Goal: Communication & Community: Share content

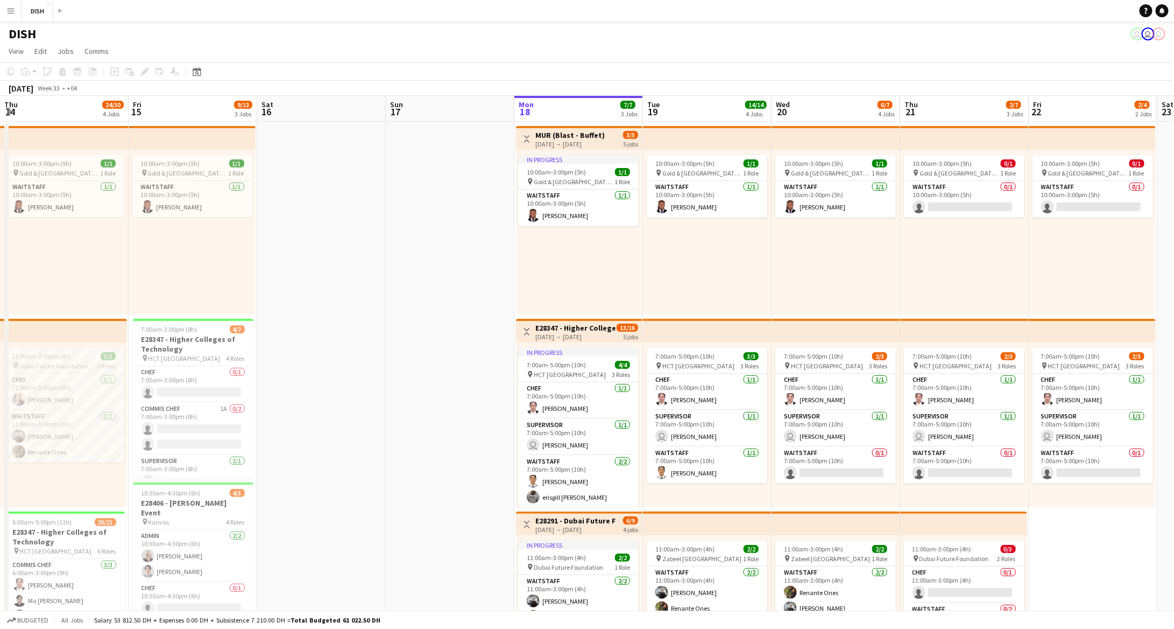
scroll to position [0, 282]
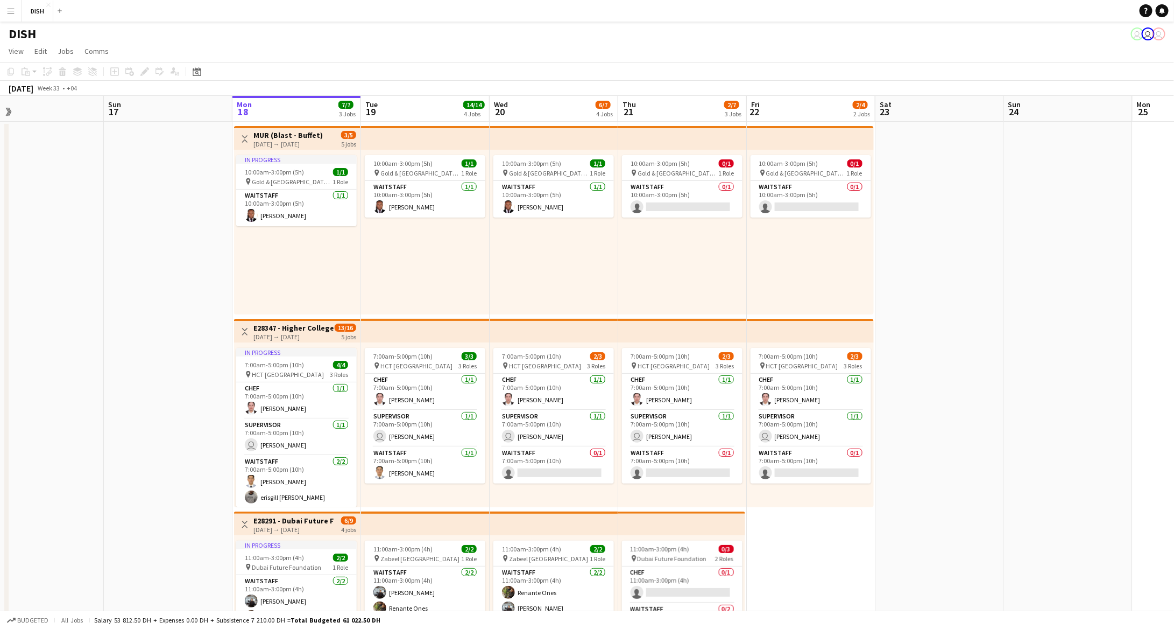
click at [11, 8] on app-icon "Menu" at bounding box center [10, 10] width 9 height 9
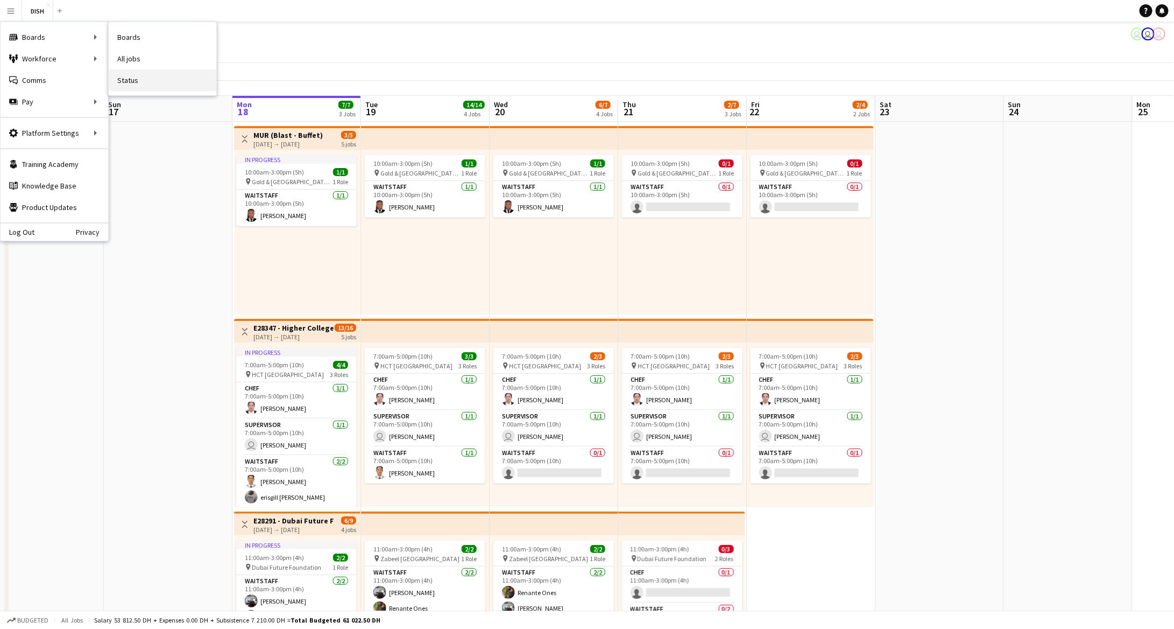
click at [154, 73] on link "Status" at bounding box center [163, 80] width 108 height 22
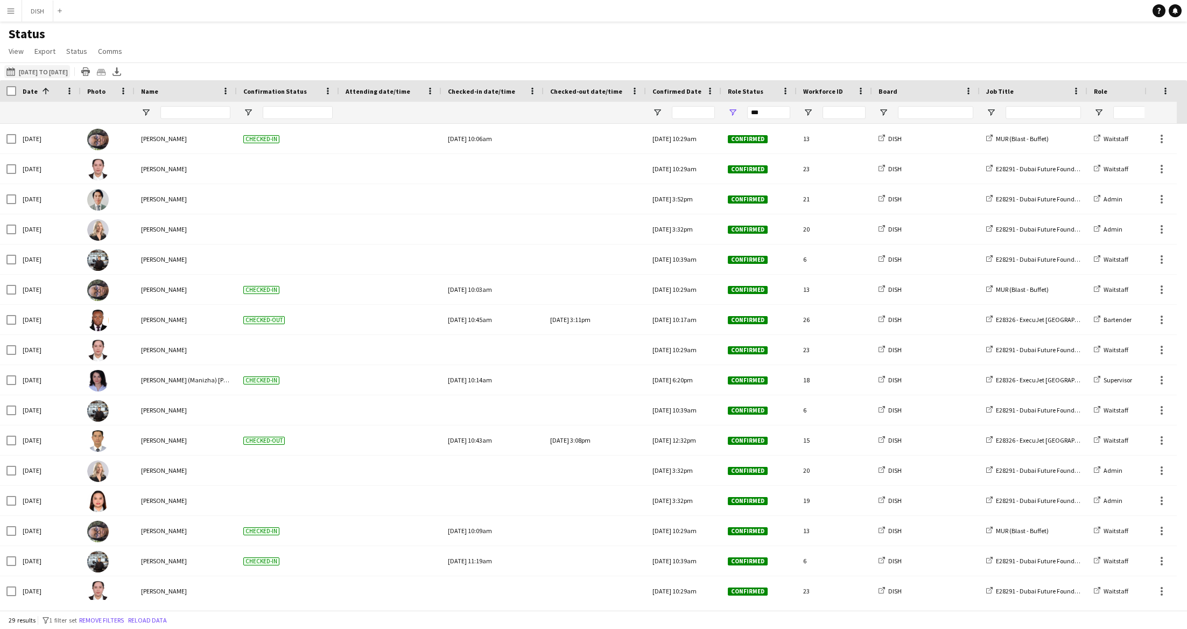
click at [38, 71] on button "[DATE] to [DATE] [DATE] to [DATE]" at bounding box center [37, 71] width 66 height 13
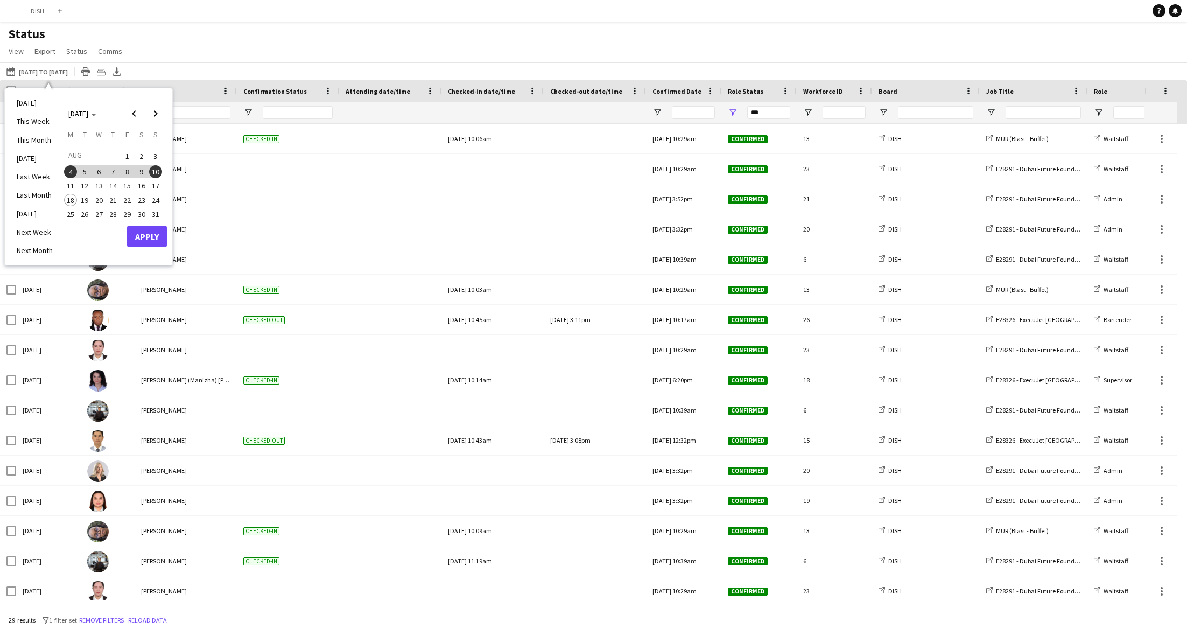
click at [69, 197] on span "18" at bounding box center [70, 200] width 13 height 13
click at [158, 232] on button "Apply" at bounding box center [147, 236] width 40 height 22
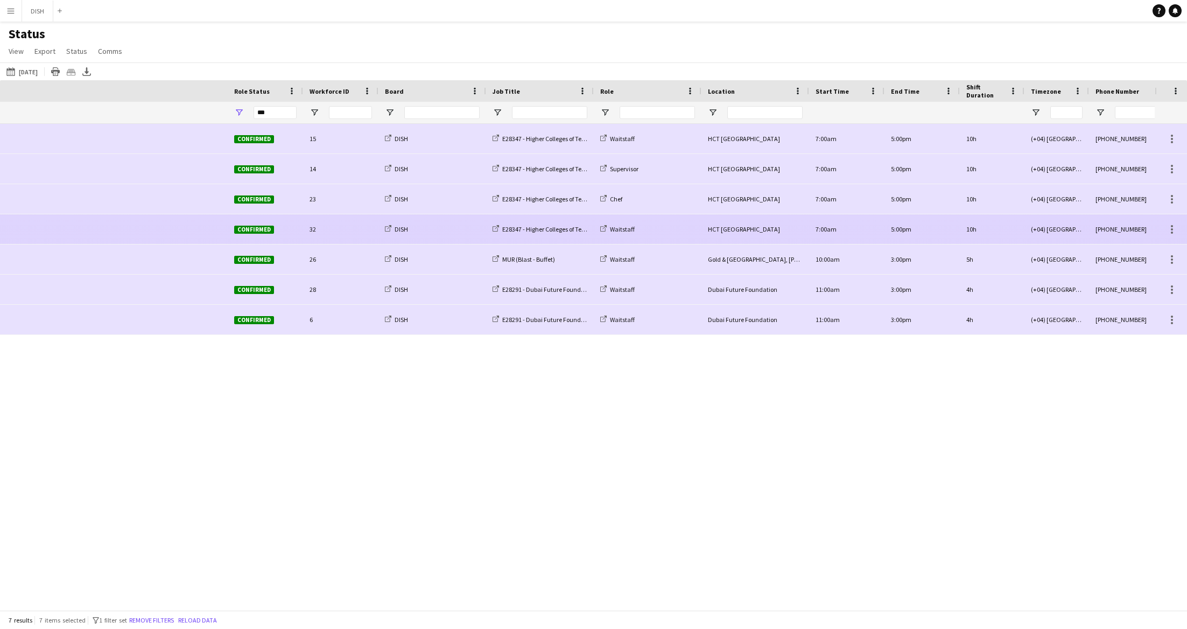
scroll to position [0, 105]
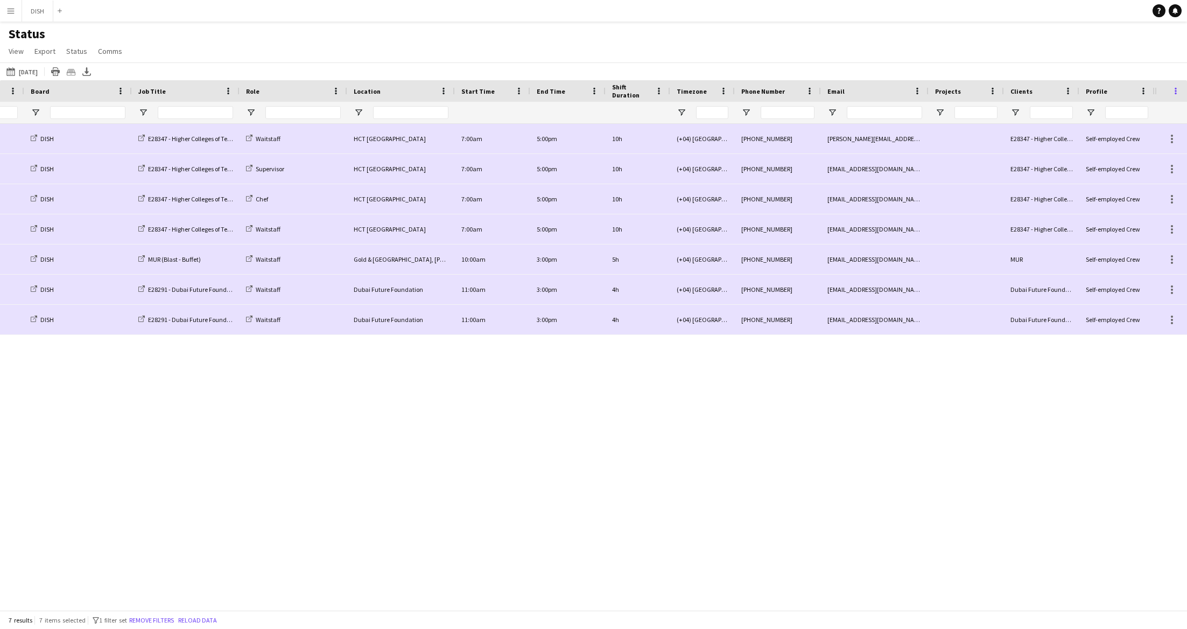
click at [1174, 91] on span at bounding box center [1175, 91] width 10 height 10
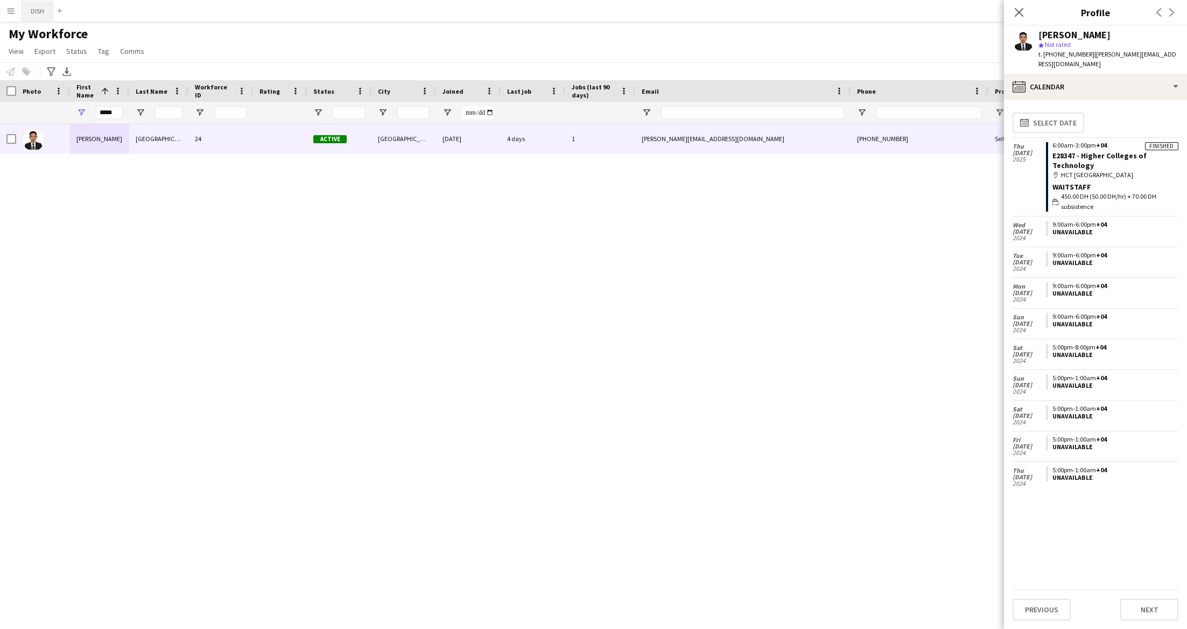
click at [40, 9] on button "DISH Close" at bounding box center [37, 11] width 31 height 21
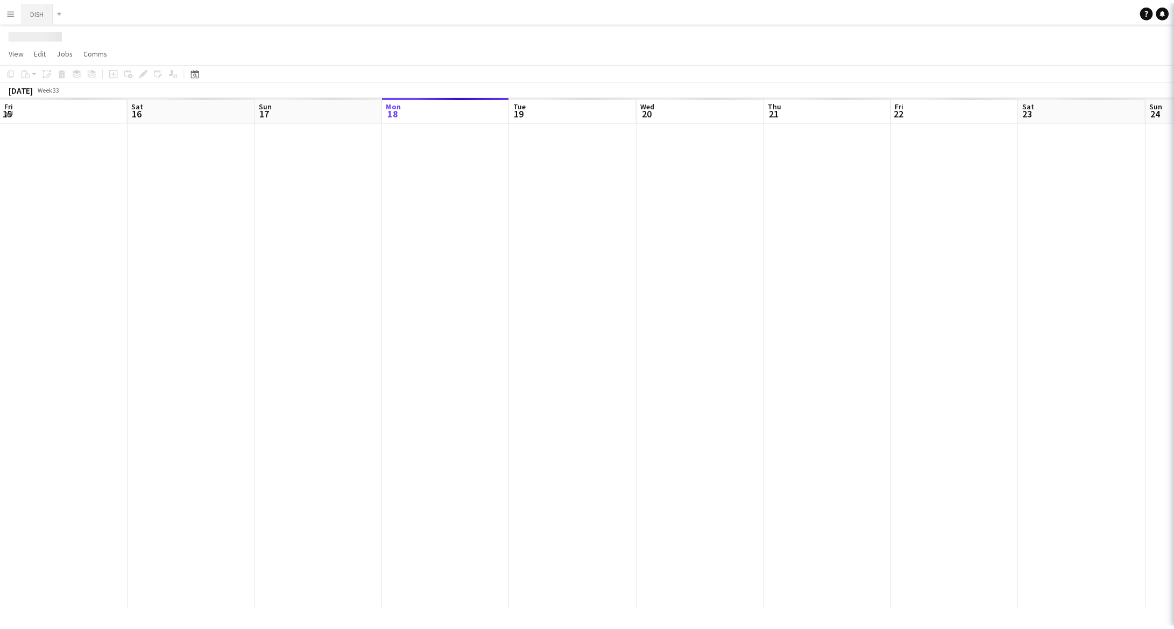
scroll to position [0, 257]
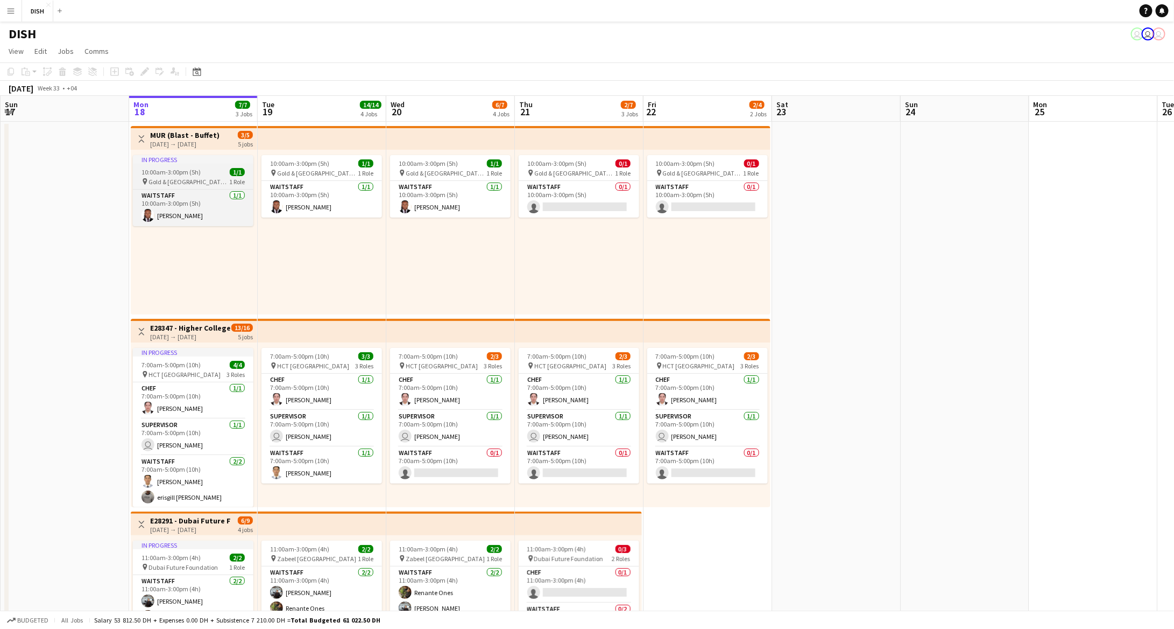
click at [172, 165] on app-job-card "In progress 10:00am-3:00pm (5h) 1/1 pin Gold & Diamond Park, Sheikh Zayed Rd - …" at bounding box center [193, 190] width 121 height 71
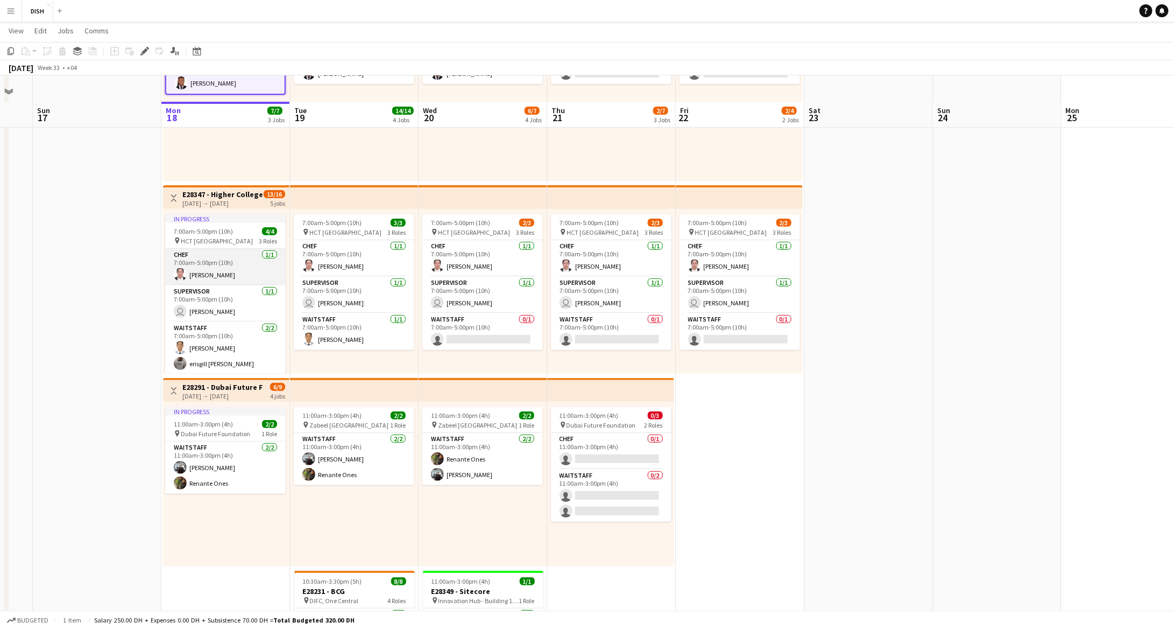
scroll to position [4, 0]
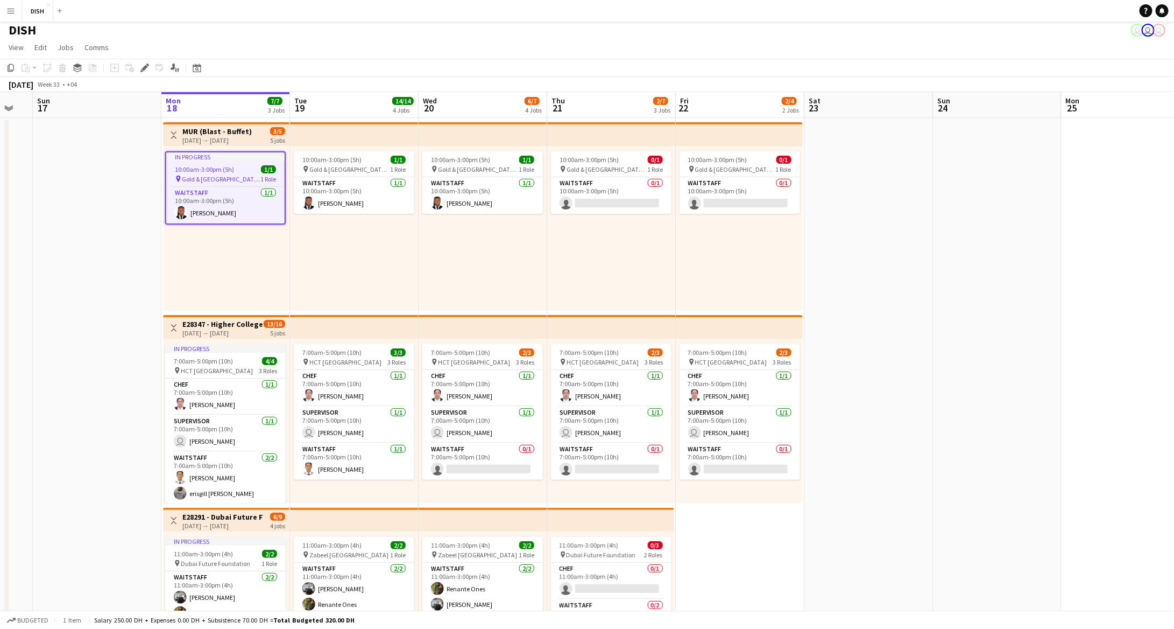
click at [213, 332] on div "[DATE] → [DATE]" at bounding box center [222, 333] width 80 height 8
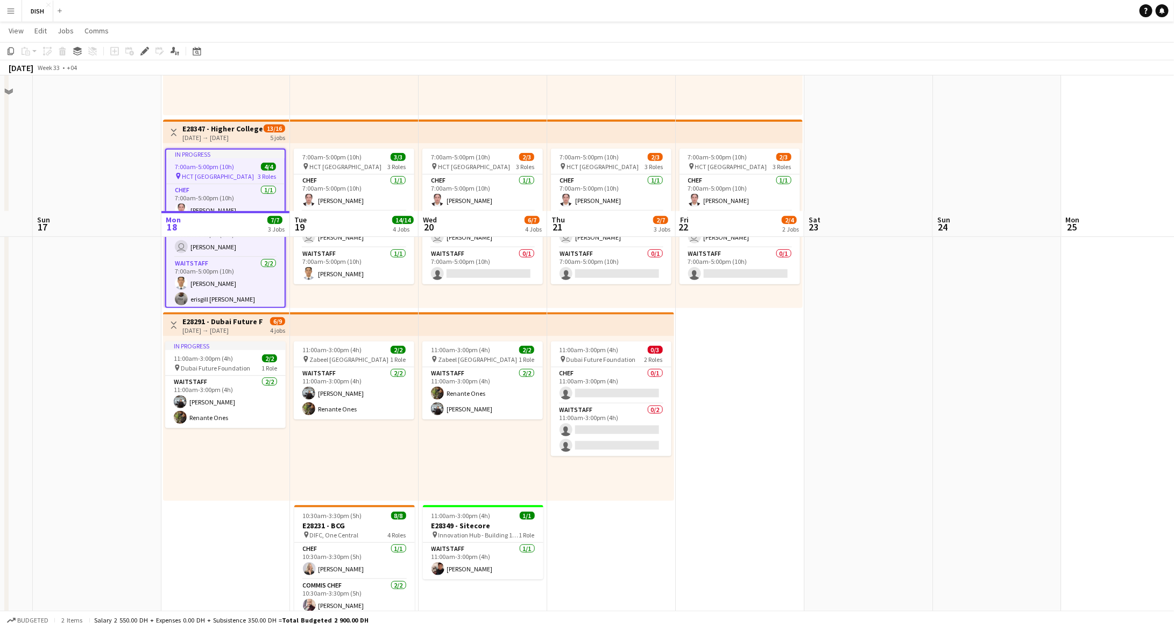
scroll to position [333, 0]
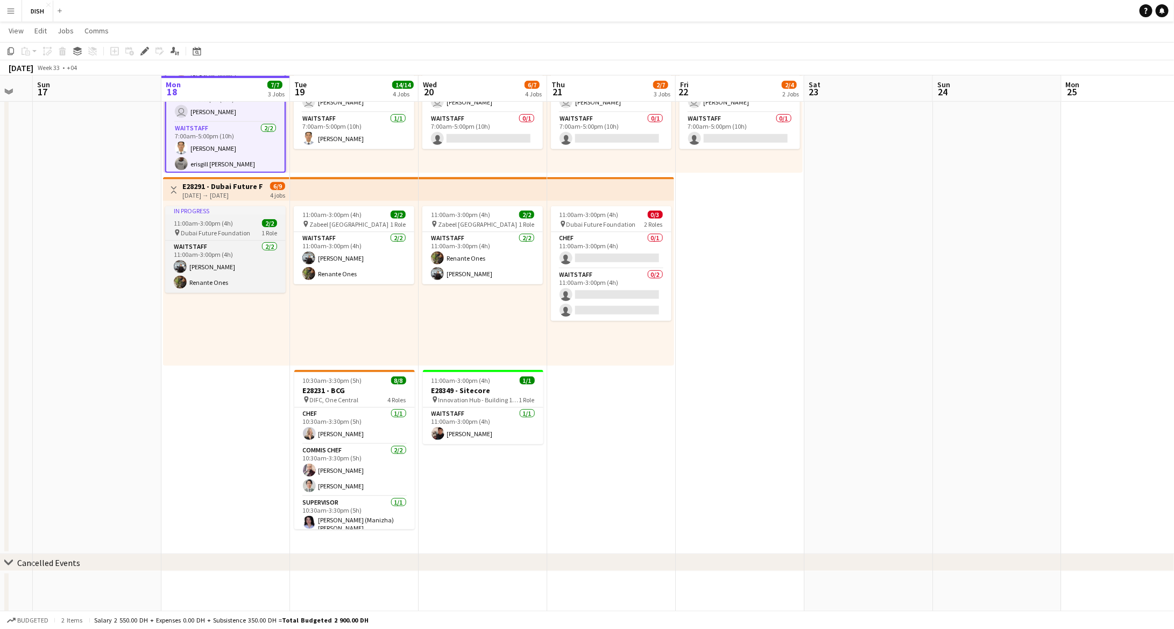
click at [217, 214] on div "In progress" at bounding box center [225, 210] width 121 height 9
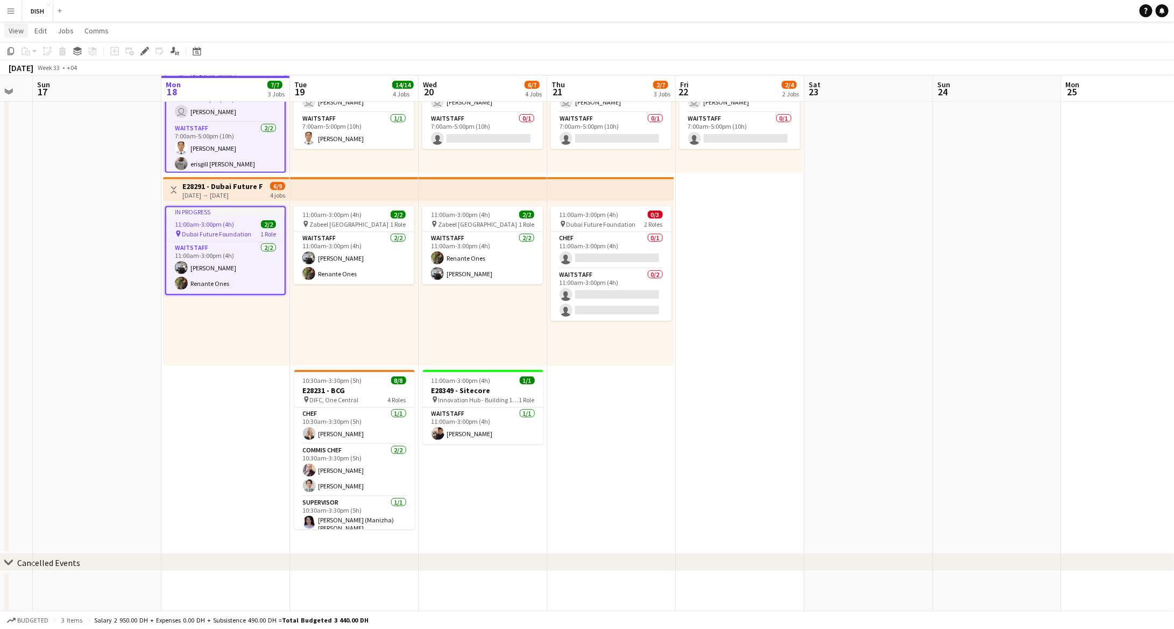
click at [17, 33] on span "View" at bounding box center [16, 31] width 15 height 10
click at [147, 12] on app-navbar "Menu Boards Boards Boards All jobs Status Workforce Workforce My Workforce Recr…" at bounding box center [587, 11] width 1174 height 22
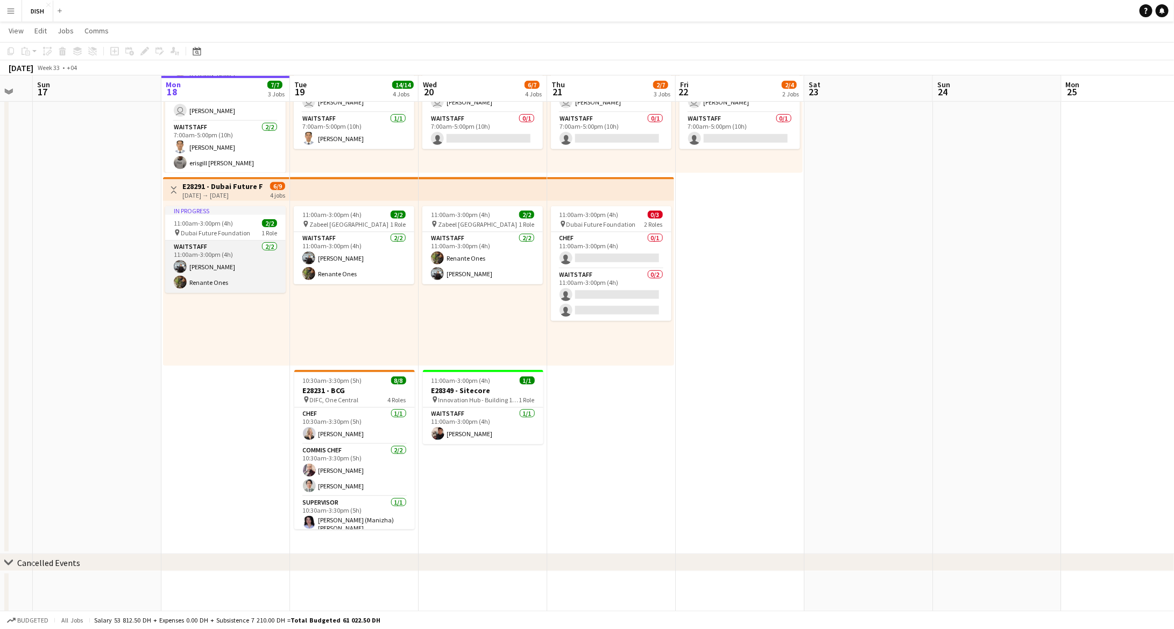
click at [246, 245] on app-card-role "Waitstaff 2/2 11:00am-3:00pm (4h) Guilbert Cajelo Renante Ones" at bounding box center [225, 267] width 121 height 52
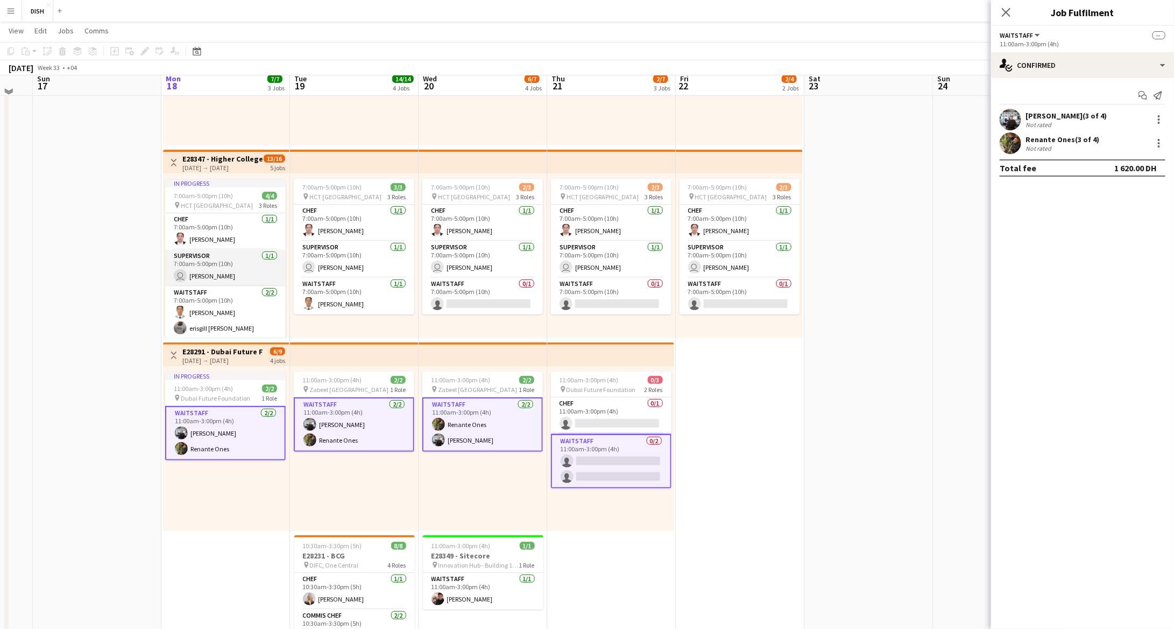
scroll to position [163, 0]
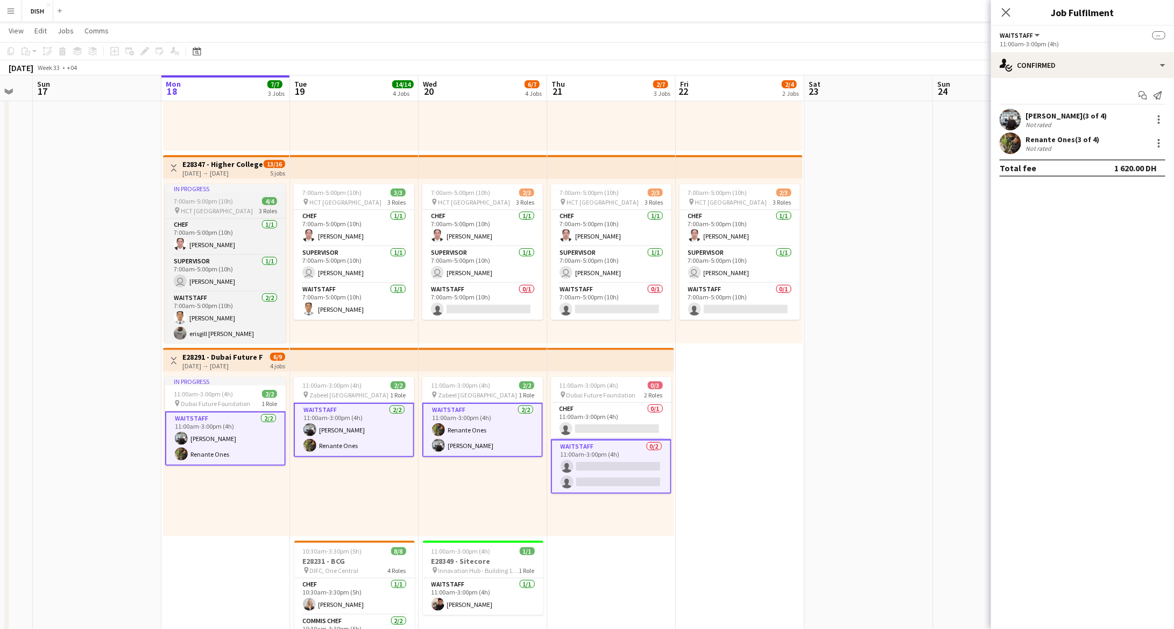
click at [226, 205] on app-job-card "In progress 7:00am-5:00pm (10h) 4/4 pin HCT Dubai Academic City Campus 3 Roles …" at bounding box center [225, 263] width 121 height 159
click at [224, 200] on span "7:00am-5:00pm (10h)" at bounding box center [203, 201] width 59 height 8
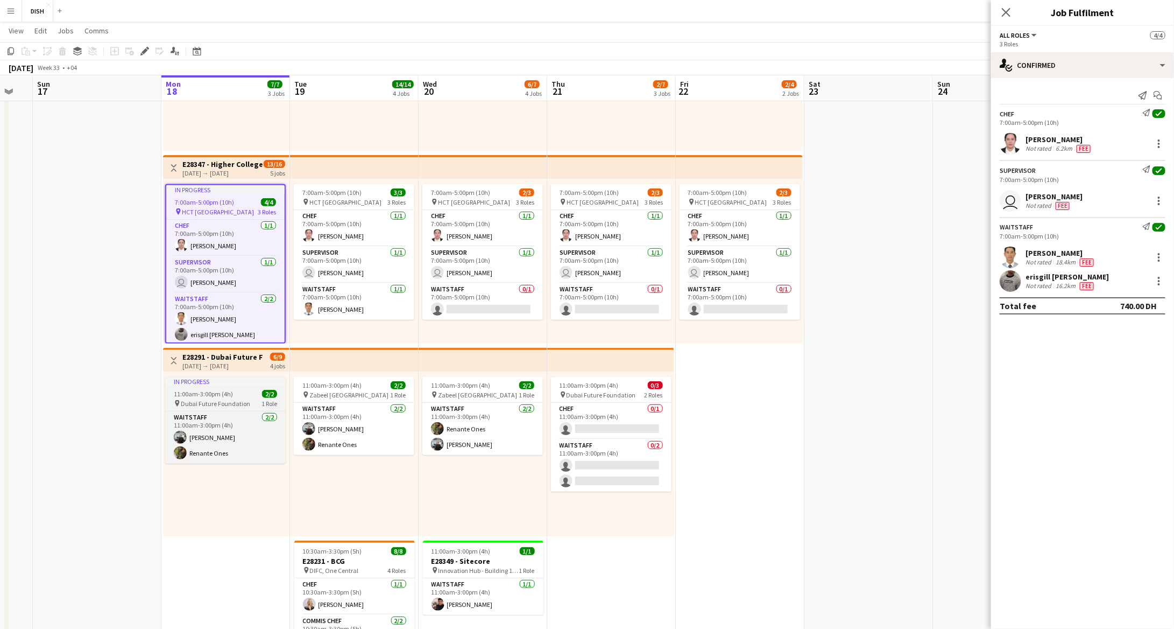
click at [216, 385] on app-job-card "In progress 11:00am-3:00pm (4h) 2/2 pin Dubai Future Foundation 1 Role Waitstaf…" at bounding box center [225, 420] width 121 height 87
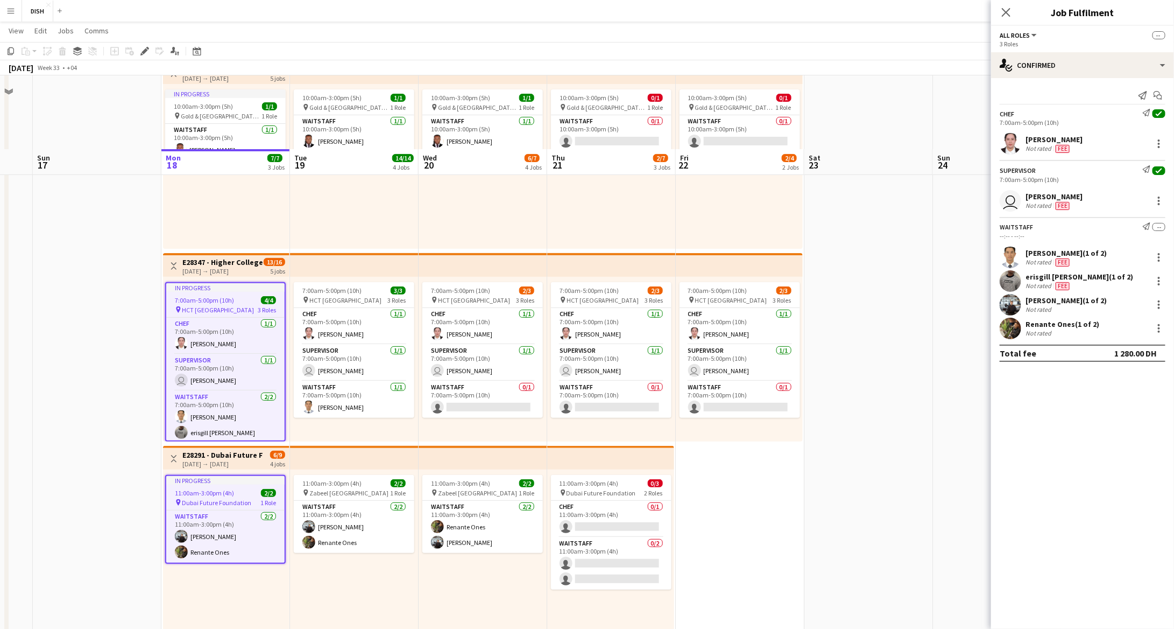
scroll to position [40, 0]
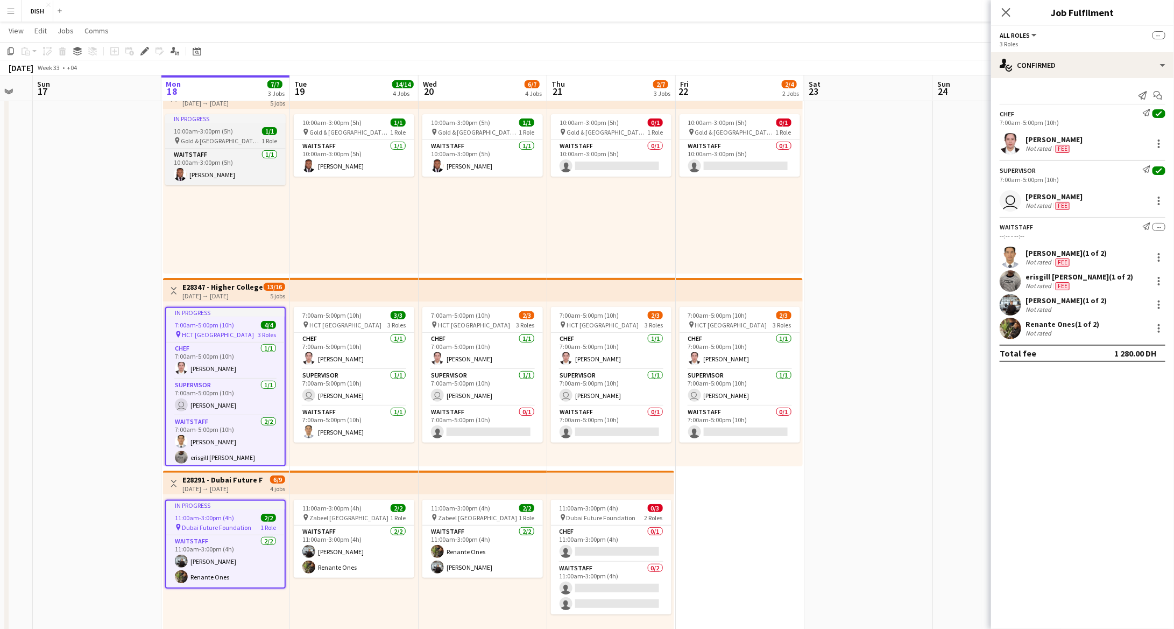
click at [205, 116] on div "In progress" at bounding box center [225, 118] width 121 height 9
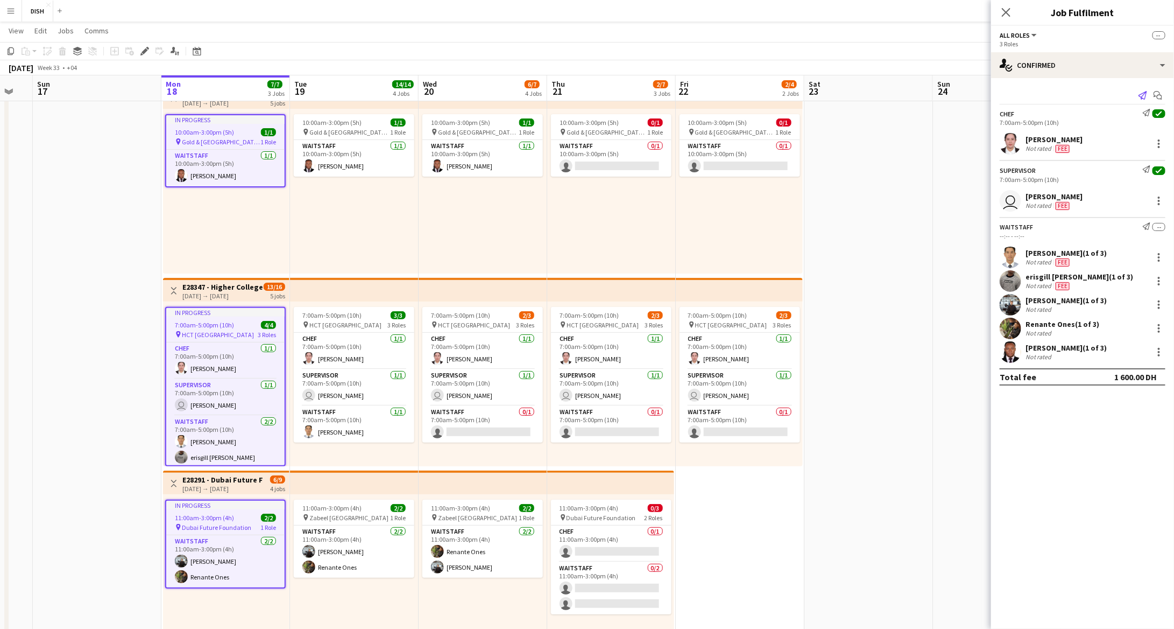
click at [1143, 97] on icon at bounding box center [1143, 95] width 9 height 9
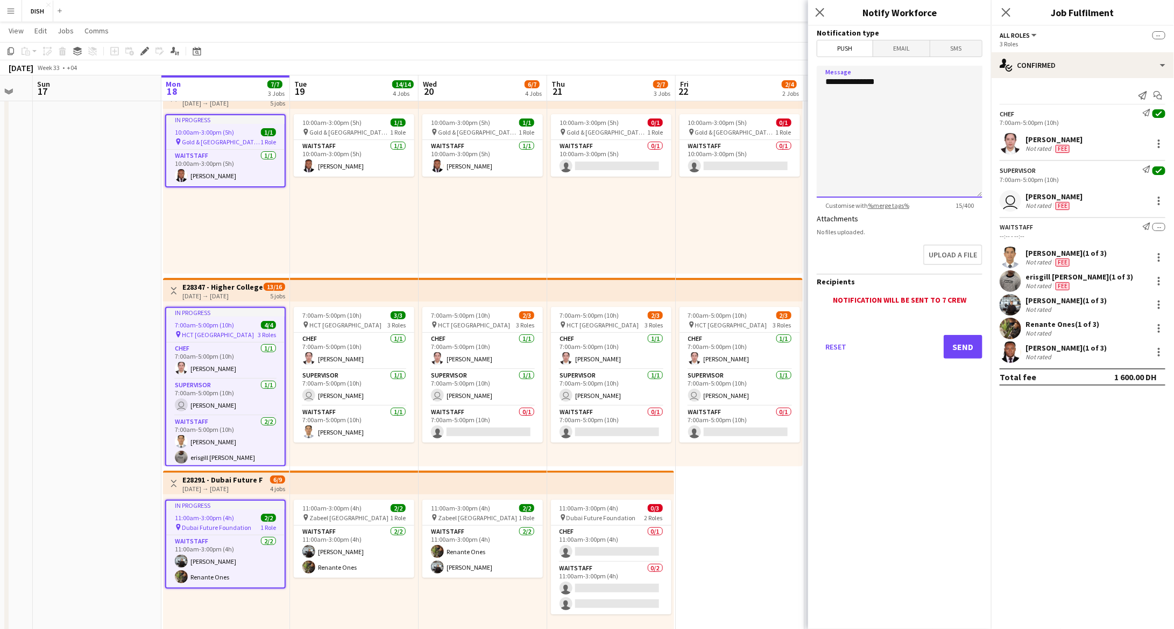
drag, startPoint x: 886, startPoint y: 82, endPoint x: 915, endPoint y: 106, distance: 37.8
click at [886, 82] on textarea "**********" at bounding box center [900, 132] width 166 height 132
type textarea "**********"
click at [962, 340] on button "Send" at bounding box center [963, 347] width 39 height 24
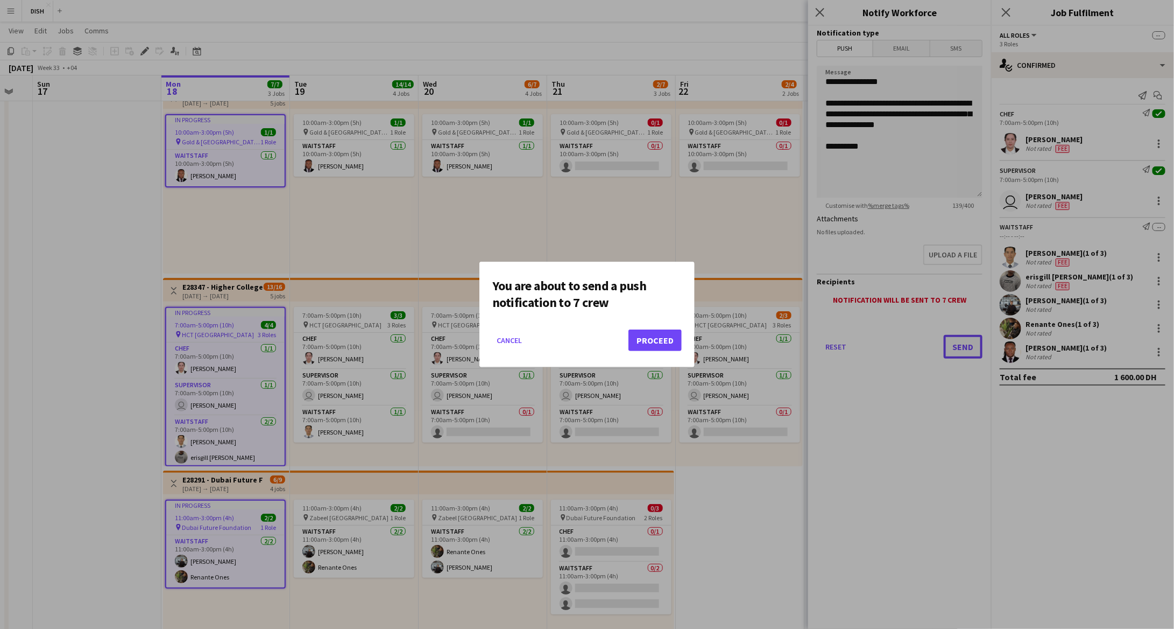
scroll to position [0, 0]
click at [659, 340] on button "Proceed" at bounding box center [655, 340] width 53 height 22
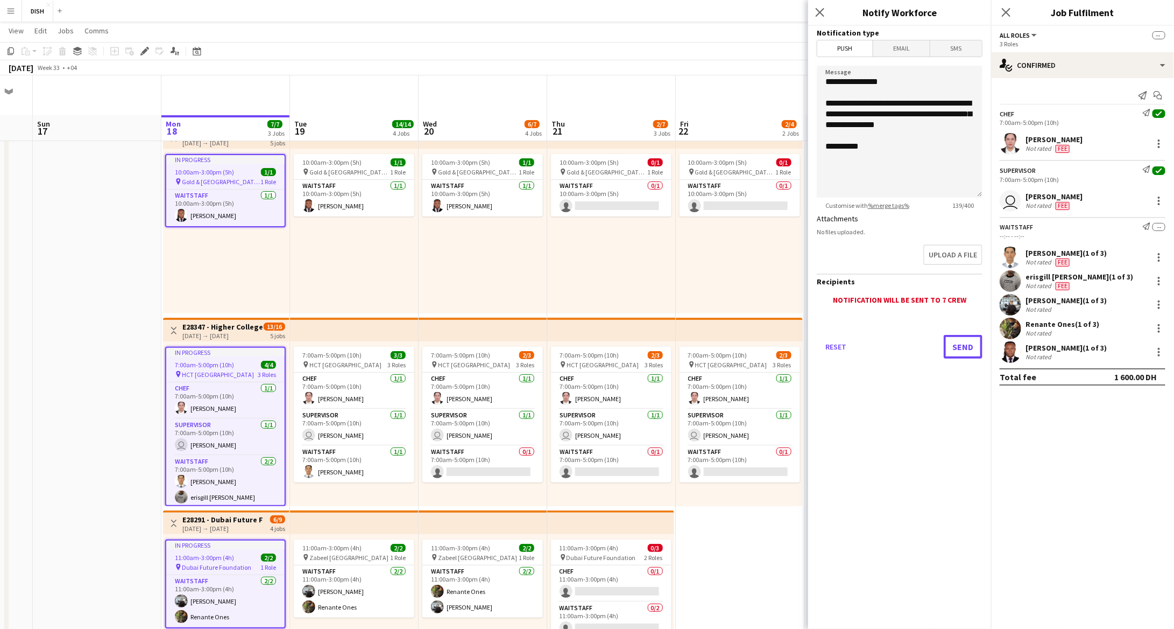
scroll to position [40, 0]
